Goal: Information Seeking & Learning: Learn about a topic

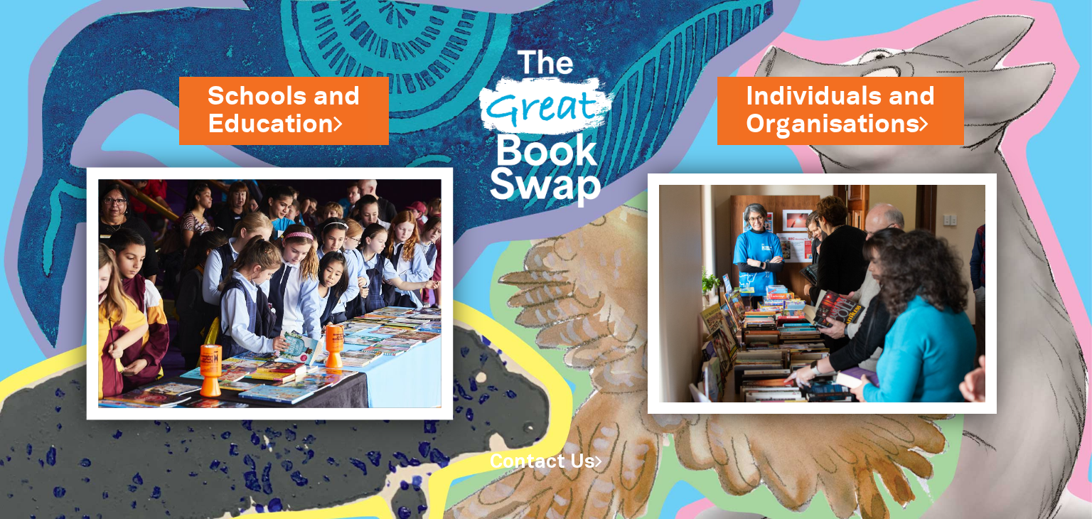
click at [338, 215] on img at bounding box center [269, 294] width 367 height 252
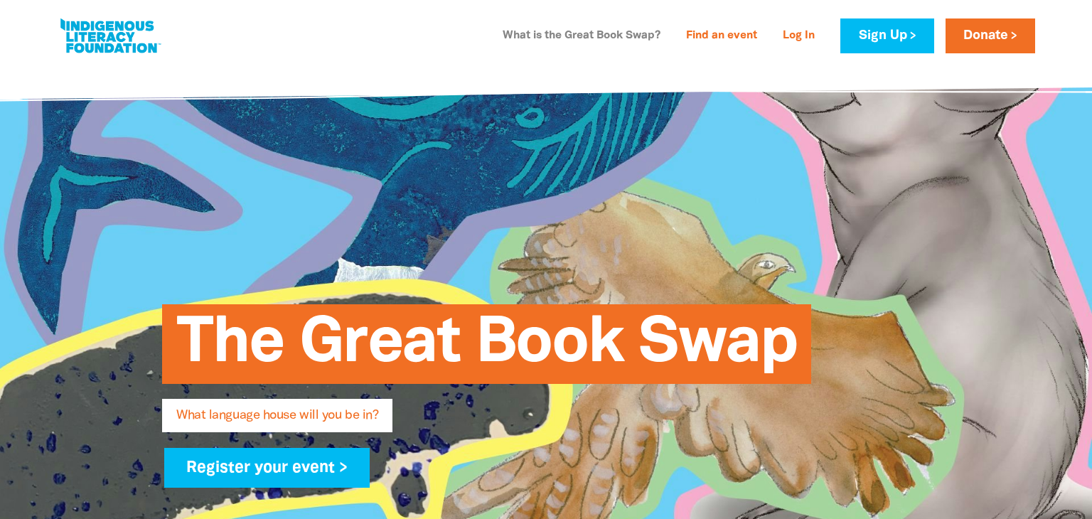
click at [612, 33] on link "What is the Great Book Swap?" at bounding box center [581, 36] width 175 height 23
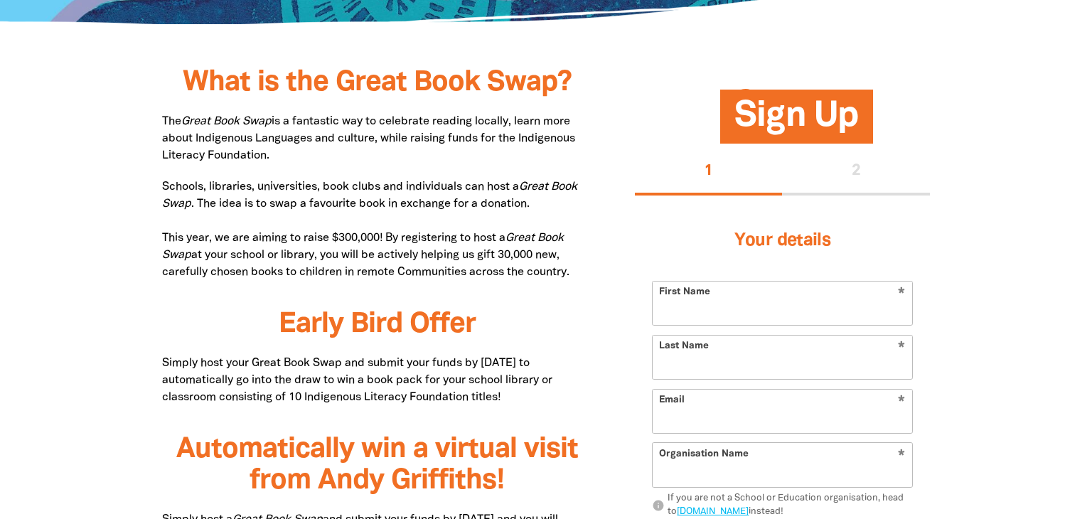
scroll to position [685, 0]
